Goal: Task Accomplishment & Management: Use online tool/utility

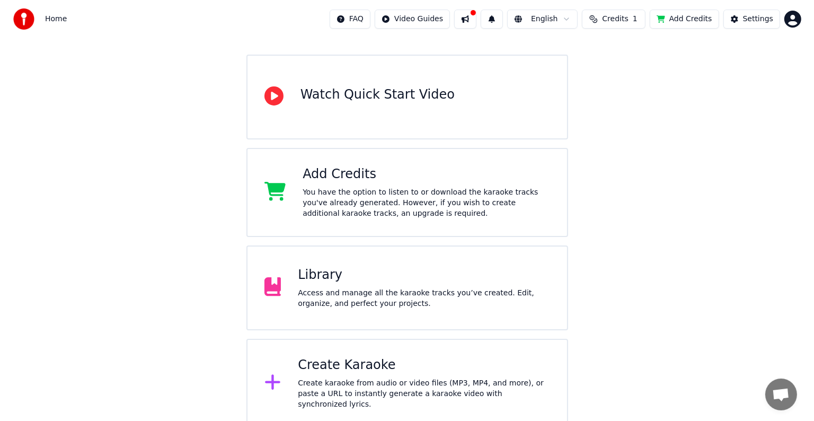
scroll to position [82, 0]
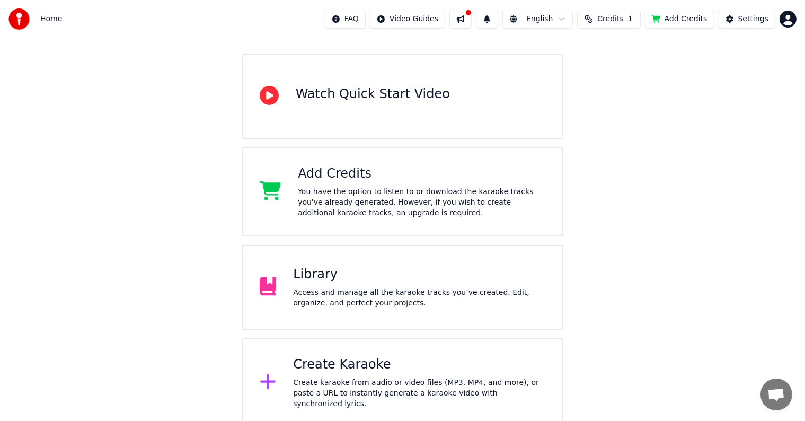
click at [535, 360] on div "Create Karaoke" at bounding box center [419, 364] width 252 height 17
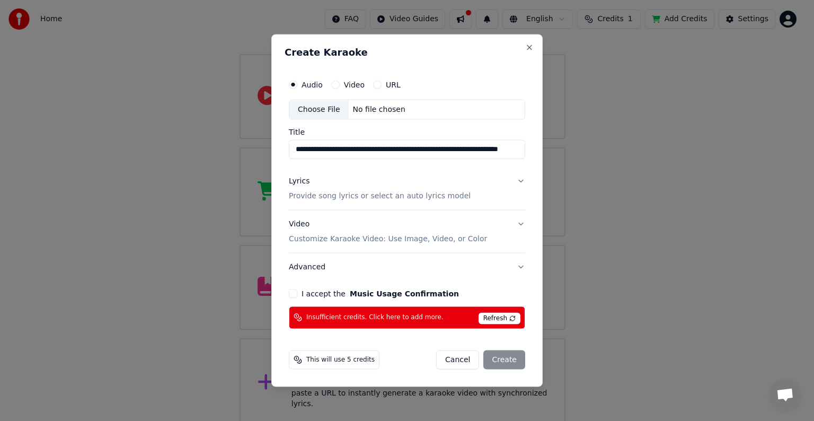
scroll to position [0, 66]
type input "**********"
click at [292, 291] on button "I accept the Music Usage Confirmation" at bounding box center [293, 293] width 8 height 8
click at [489, 362] on div "Cancel Create" at bounding box center [480, 359] width 89 height 19
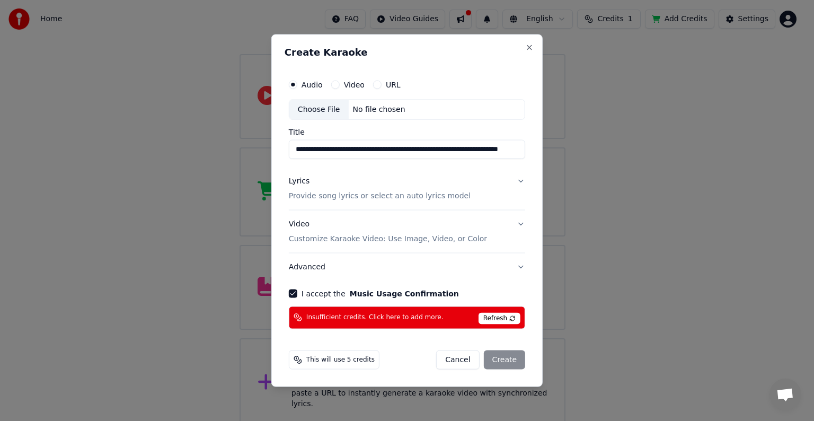
click at [520, 182] on button "Lyrics Provide song lyrics or select an auto lyrics model" at bounding box center [407, 188] width 236 height 42
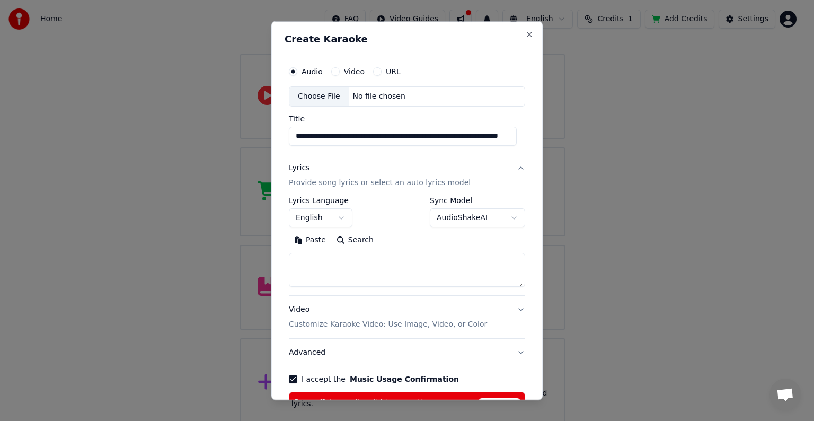
click at [519, 179] on div "**********" at bounding box center [406, 238] width 245 height 362
click at [515, 167] on button "Lyrics Provide song lyrics or select an auto lyrics model" at bounding box center [407, 175] width 236 height 42
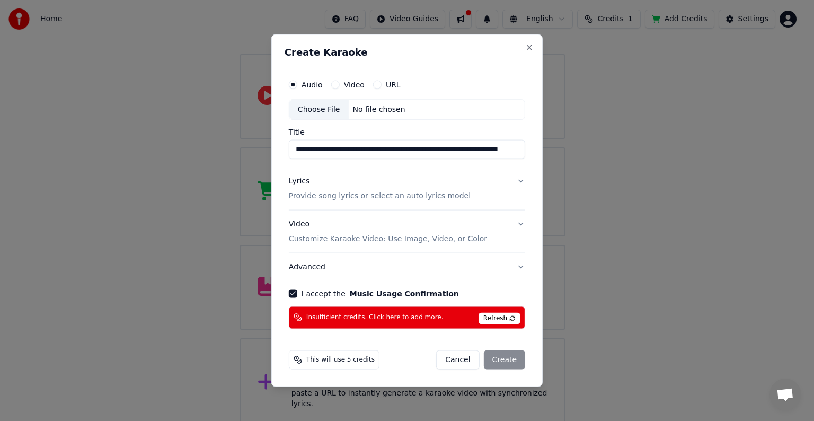
click at [523, 219] on button "Video Customize Karaoke Video: Use Image, Video, or Color" at bounding box center [407, 231] width 236 height 42
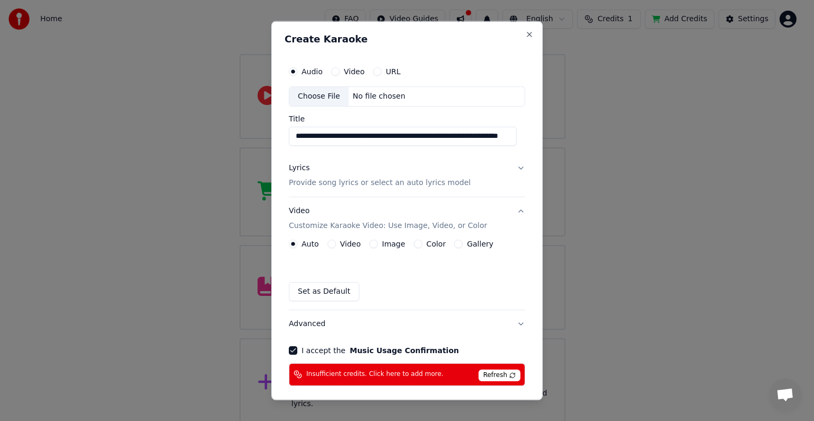
click at [333, 246] on div "Video" at bounding box center [343, 243] width 33 height 8
click at [333, 239] on button "Video" at bounding box center [331, 243] width 8 height 8
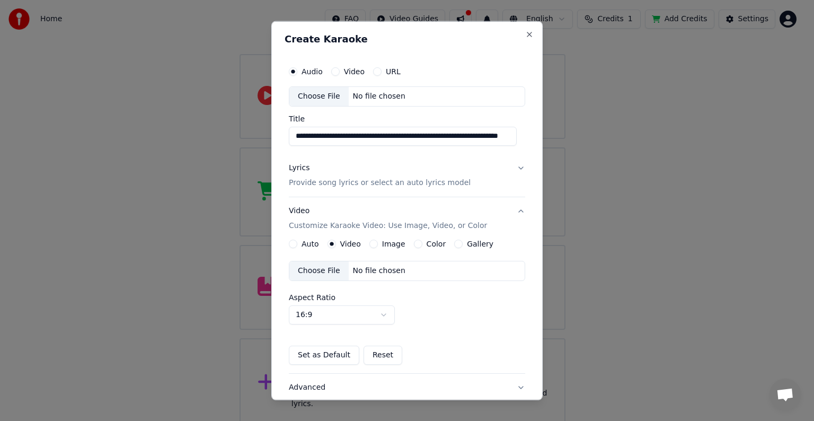
click at [403, 270] on div "Choose File No file chosen" at bounding box center [407, 271] width 236 height 20
click at [378, 74] on button "URL" at bounding box center [377, 71] width 8 height 8
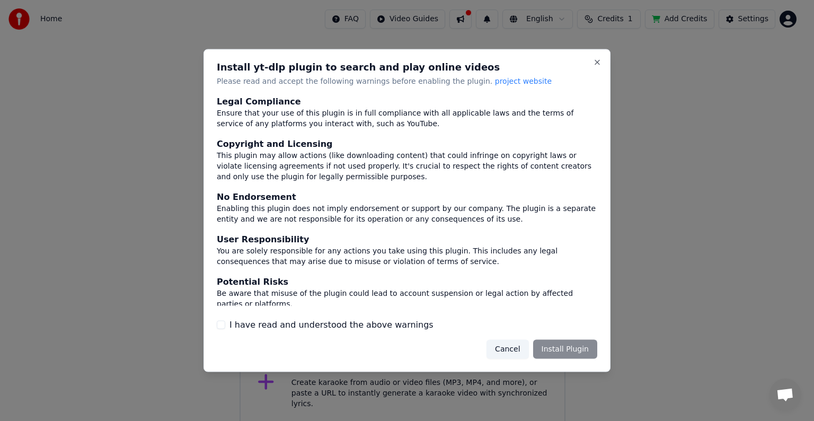
click at [515, 348] on button "Cancel" at bounding box center [507, 348] width 42 height 19
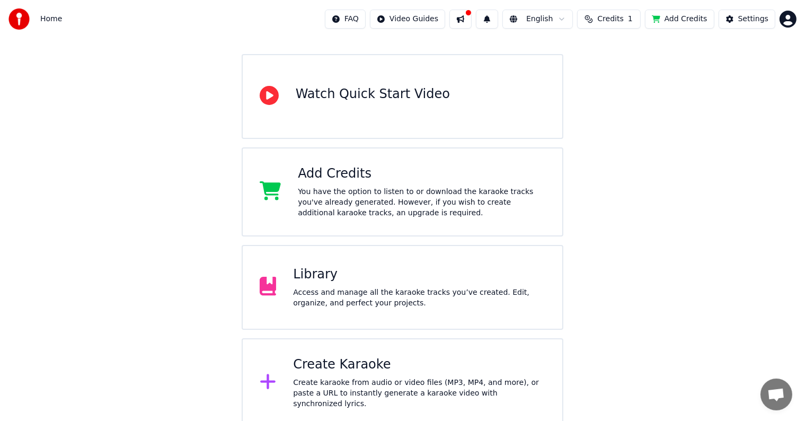
click at [515, 348] on div "Create Karaoke Create karaoke from audio or video files (MP3, MP4, and more), o…" at bounding box center [403, 382] width 322 height 89
